Goal: Find specific page/section: Find specific page/section

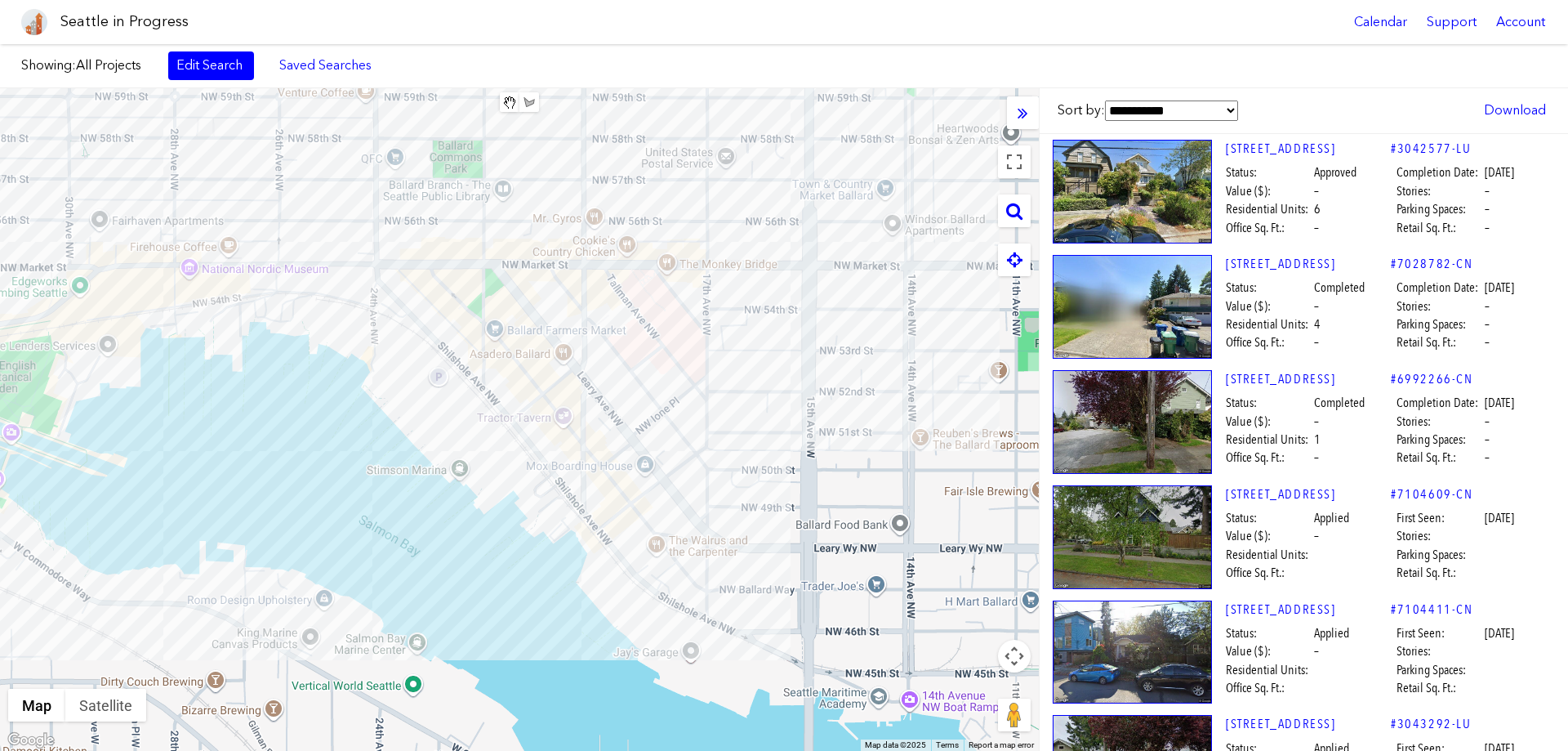
click at [520, 88] on div at bounding box center [520, 420] width 1039 height 663
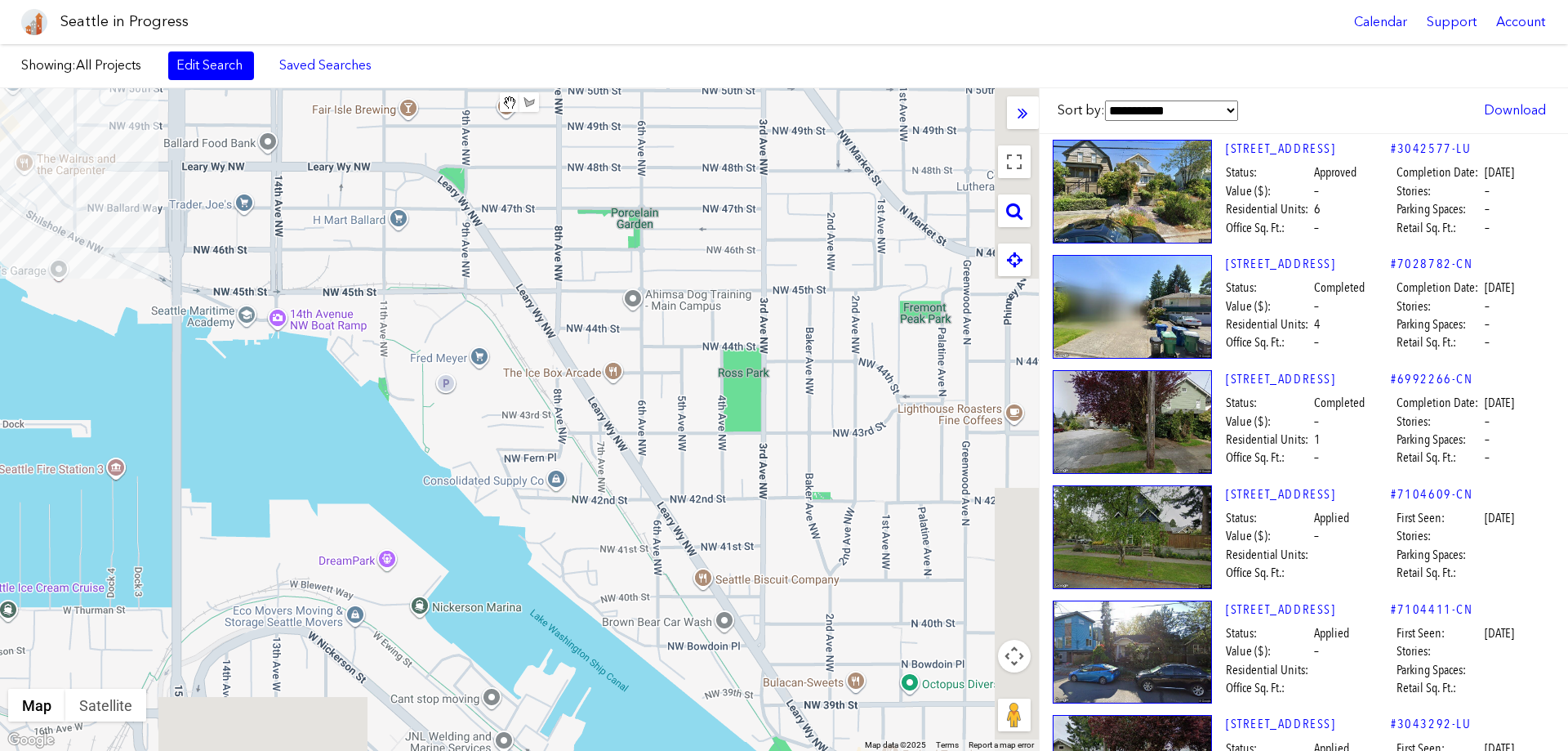
drag, startPoint x: 851, startPoint y: 533, endPoint x: 250, endPoint y: 171, distance: 701.6
click at [250, 171] on div at bounding box center [520, 420] width 1039 height 663
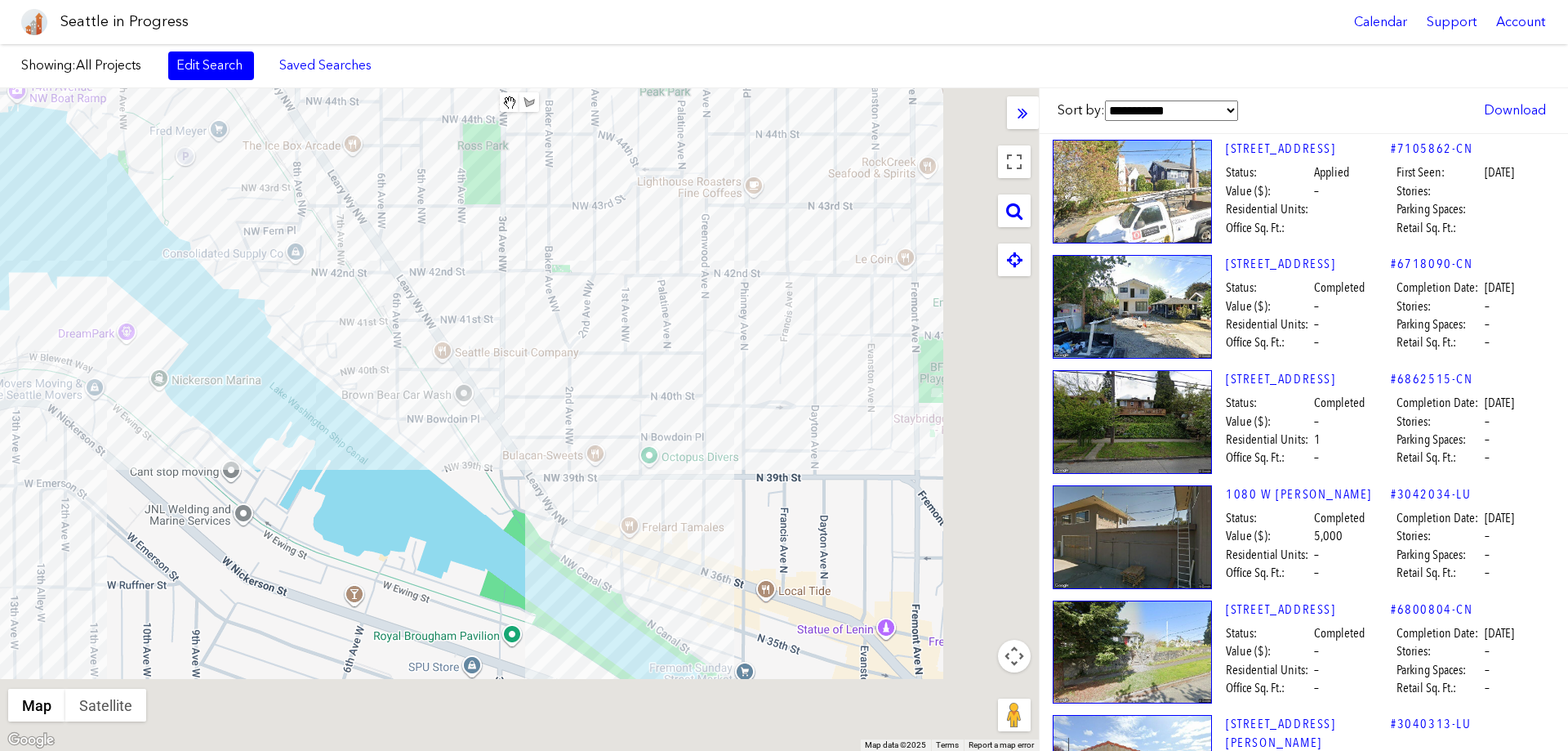
drag, startPoint x: 756, startPoint y: 571, endPoint x: 474, endPoint y: 318, distance: 378.9
click at [474, 318] on div at bounding box center [520, 420] width 1039 height 663
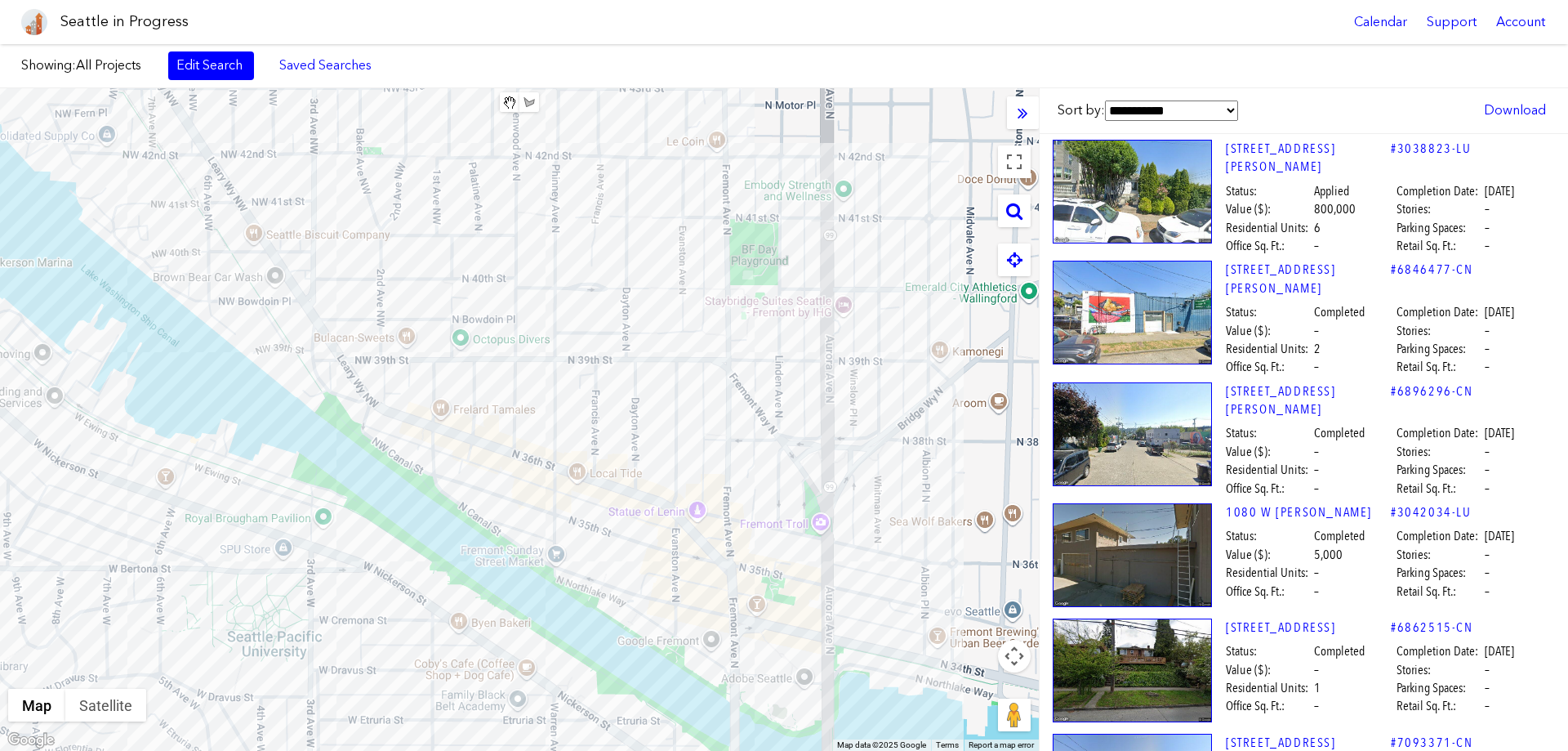
drag, startPoint x: 738, startPoint y: 586, endPoint x: 569, endPoint y: 494, distance: 192.4
click at [569, 494] on div at bounding box center [520, 420] width 1039 height 663
click at [529, 437] on div "[STREET_ADDRESS]" at bounding box center [520, 420] width 1039 height 663
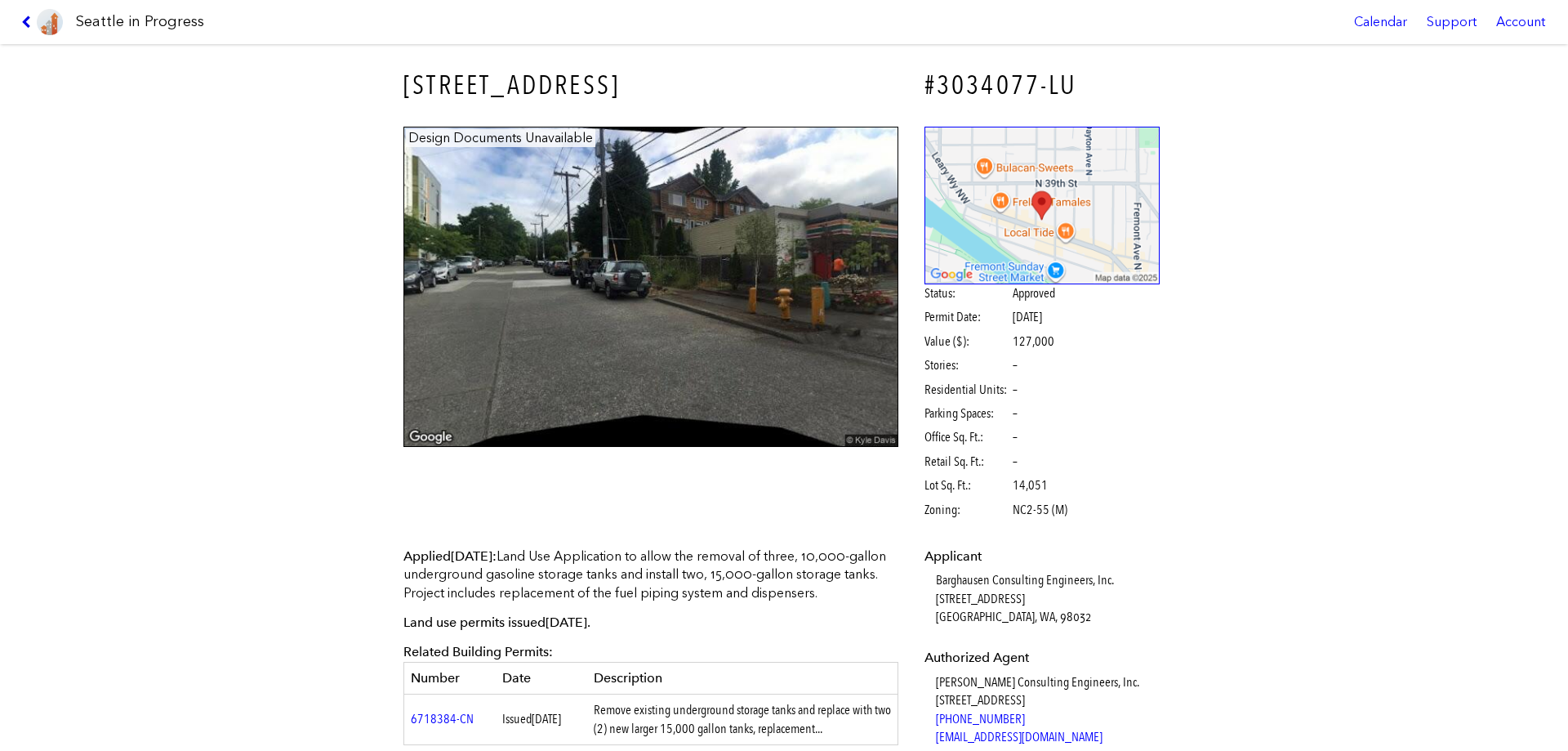
click at [35, 21] on icon at bounding box center [29, 22] width 16 height 13
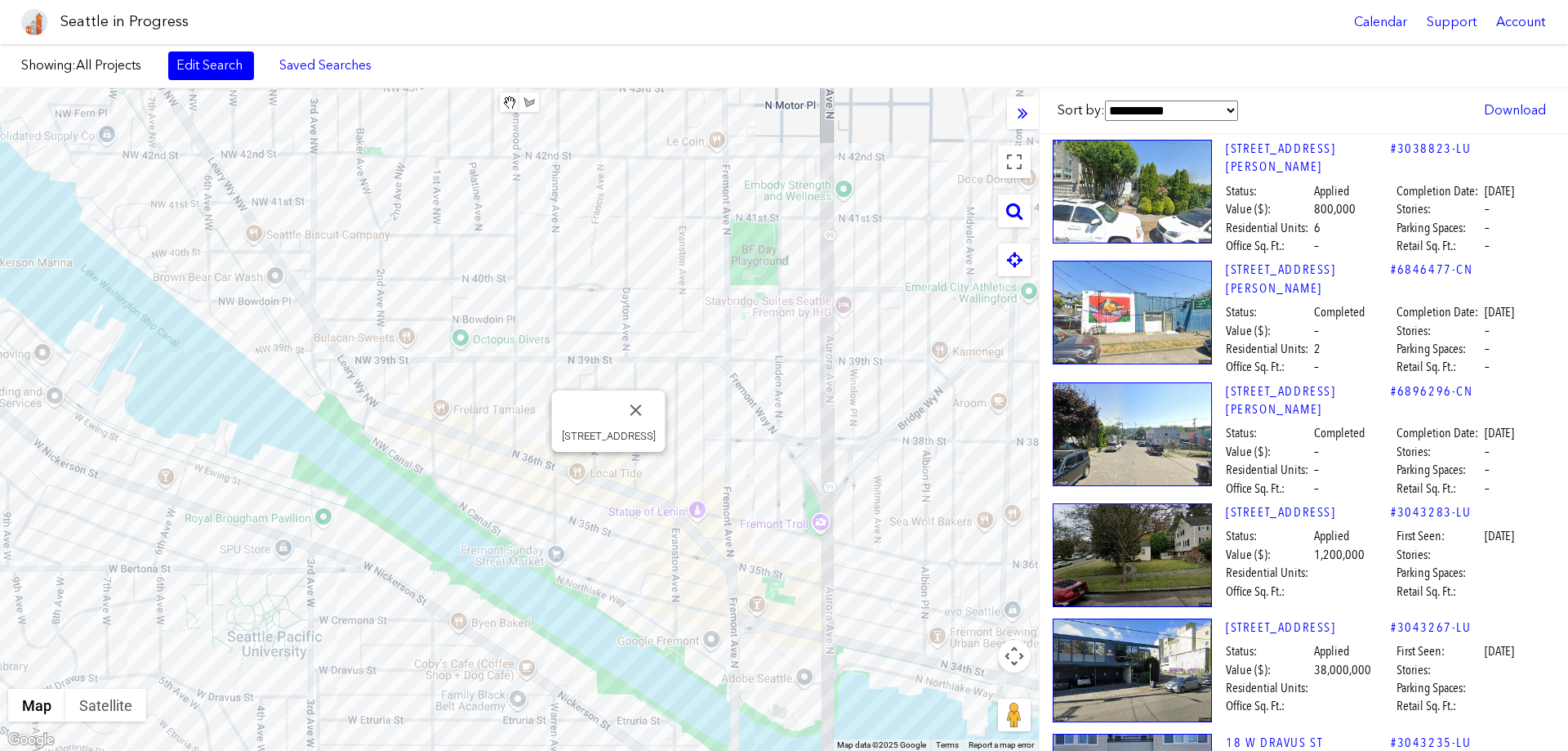
click at [606, 473] on div "[STREET_ADDRESS]" at bounding box center [520, 420] width 1039 height 663
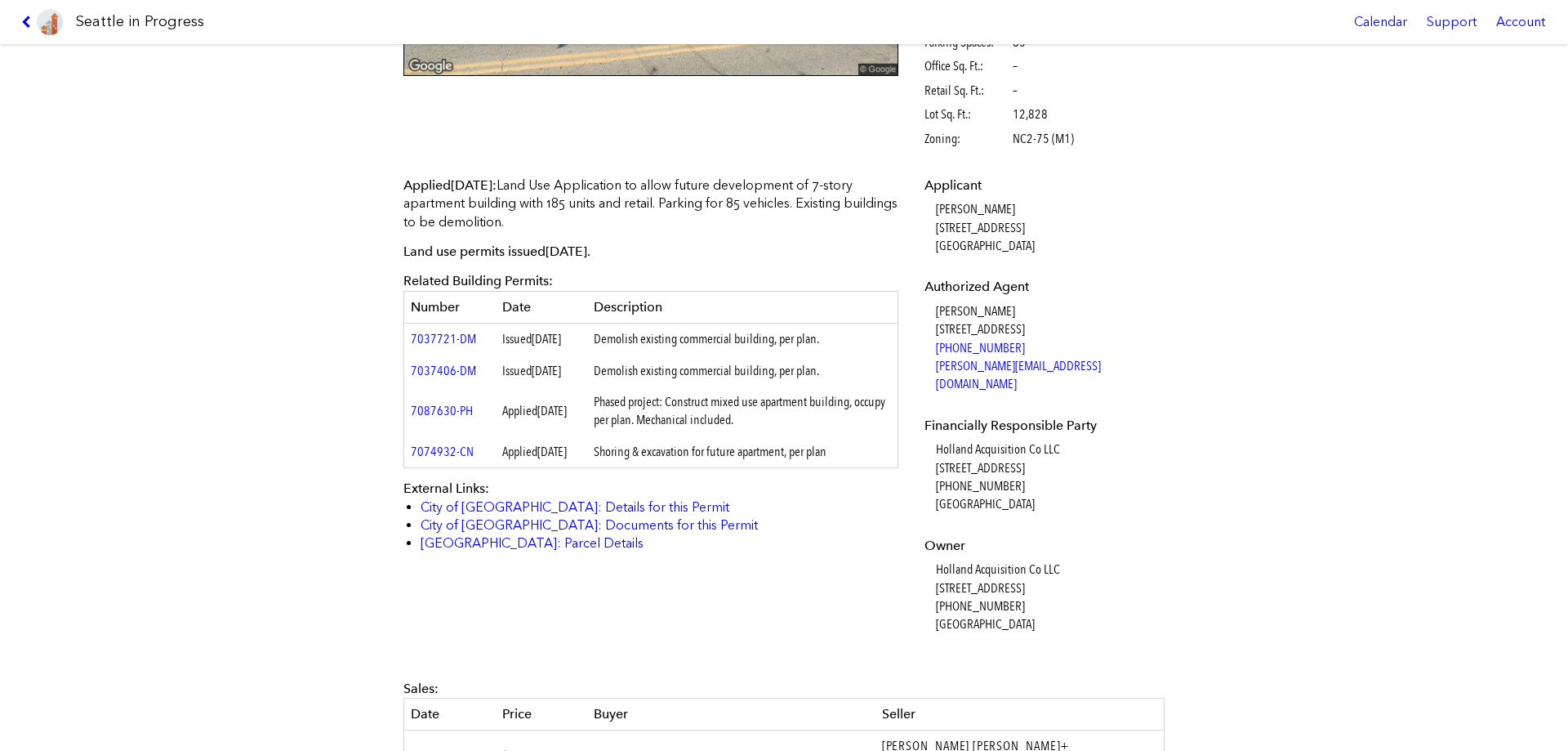
scroll to position [372, 0]
click at [438, 418] on link "7087630-PH" at bounding box center [442, 409] width 62 height 16
